Goal: Information Seeking & Learning: Learn about a topic

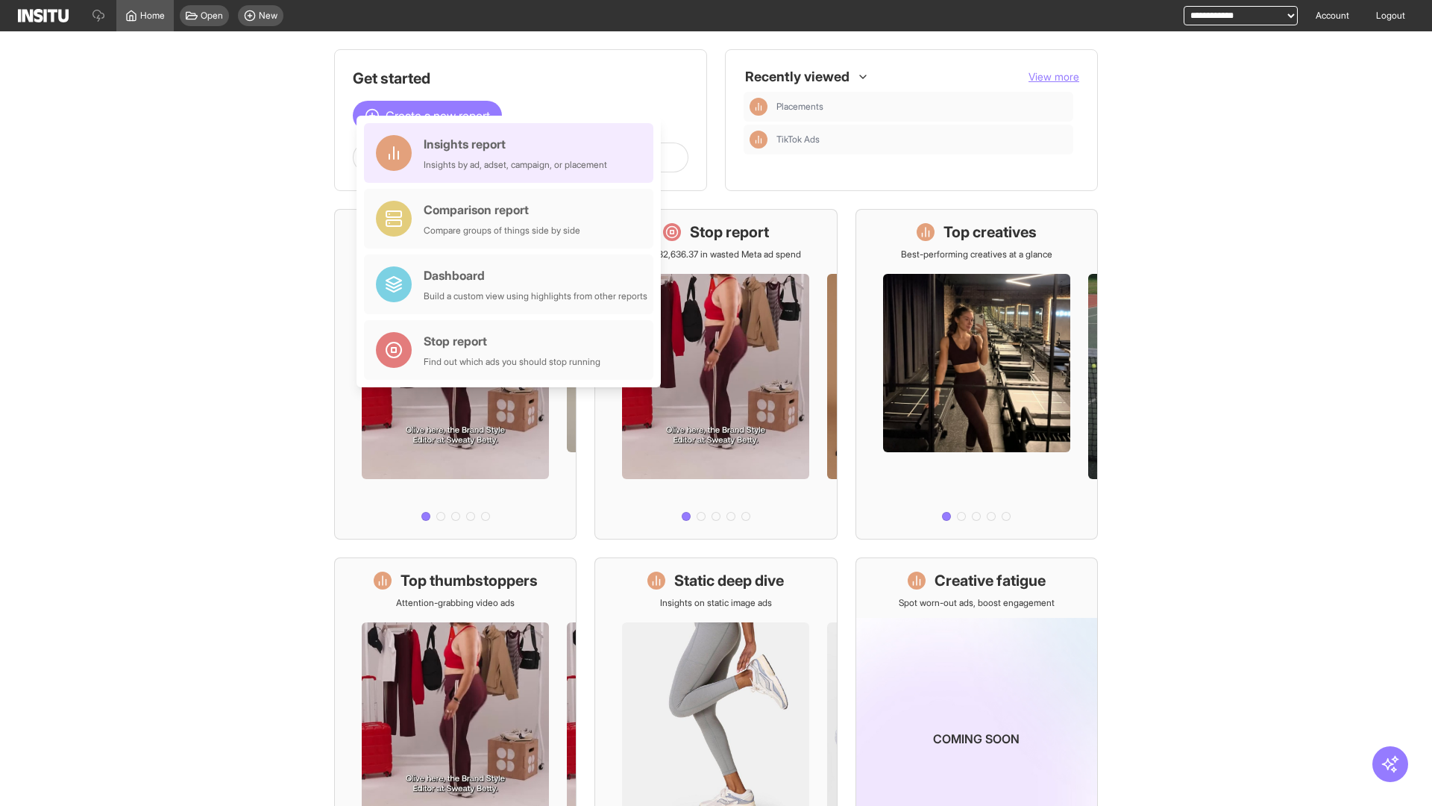
click at [512, 153] on div "Insights report Insights by ad, adset, campaign, or placement" at bounding box center [515, 153] width 183 height 36
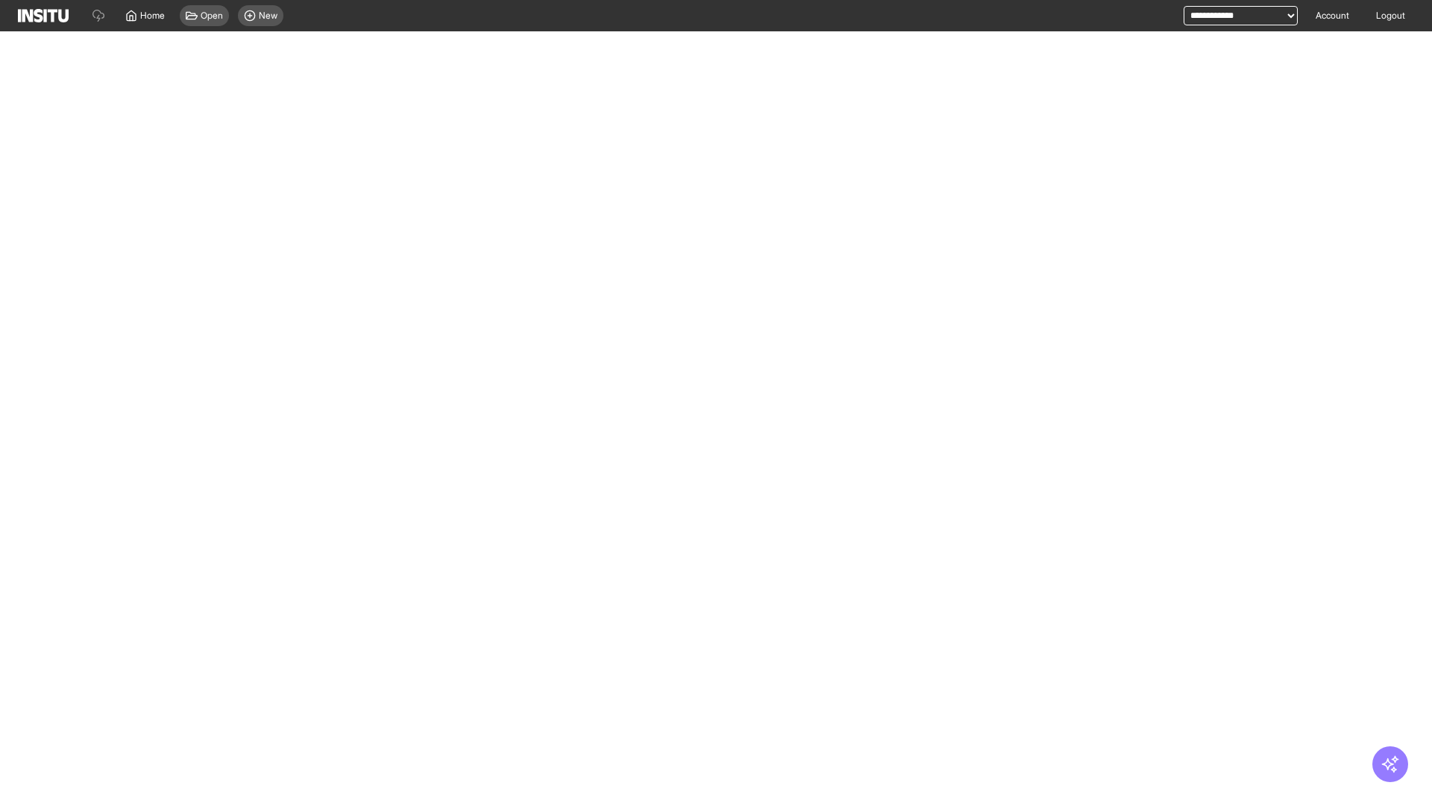
select select "**"
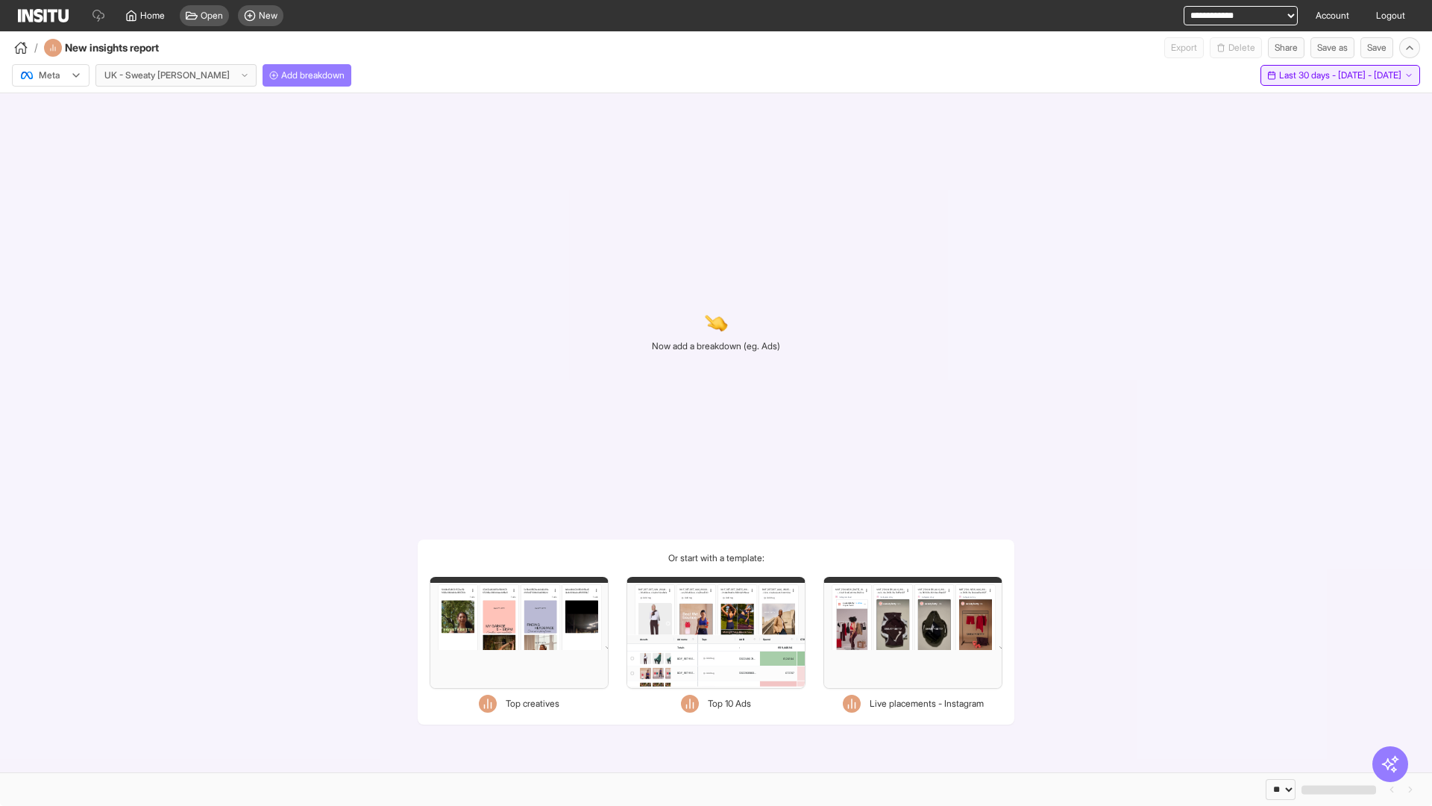
click at [1321, 75] on span "Last 30 days - [DATE] - [DATE]" at bounding box center [1340, 75] width 122 height 12
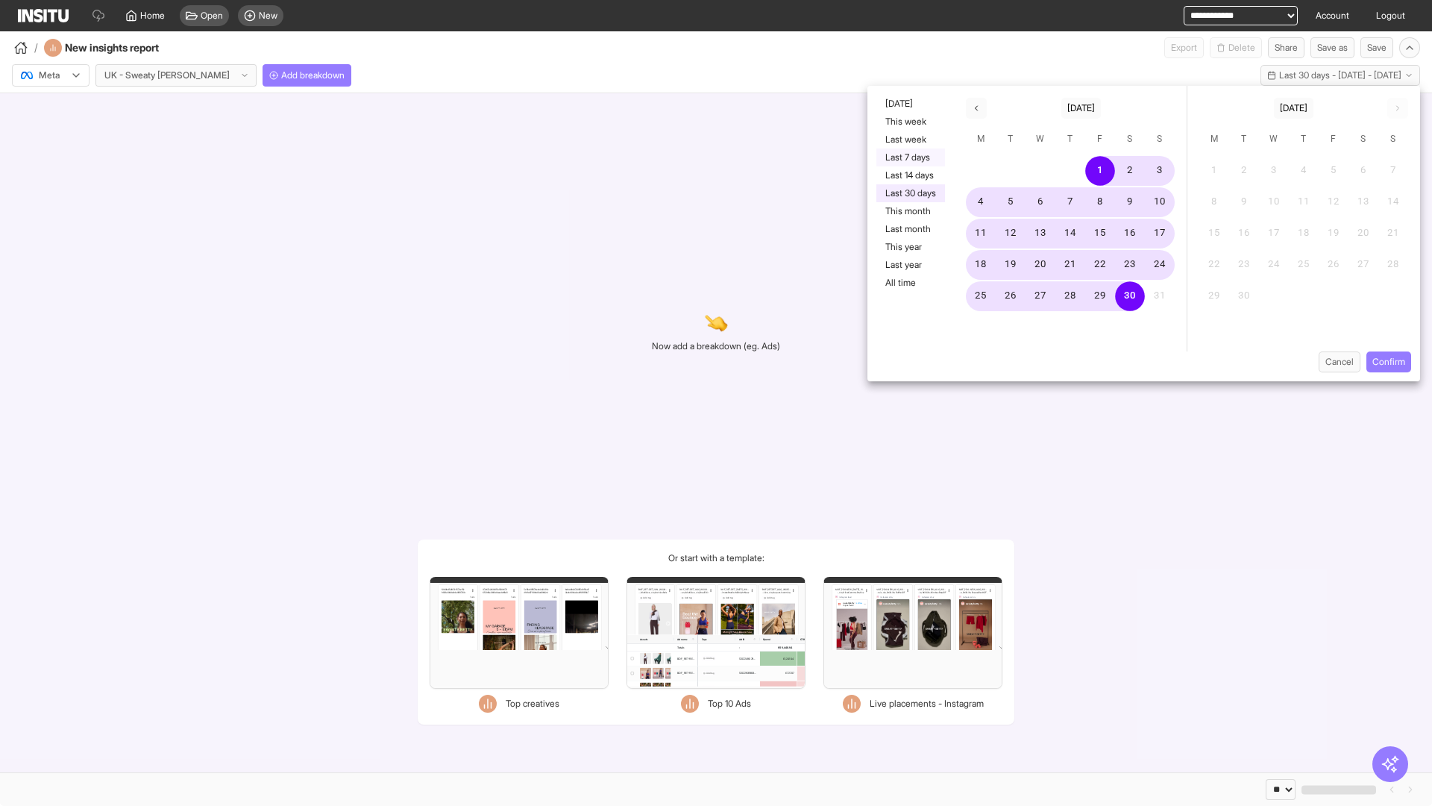
click at [909, 157] on button "Last 7 days" at bounding box center [910, 157] width 69 height 18
